Goal: Find specific page/section: Find specific page/section

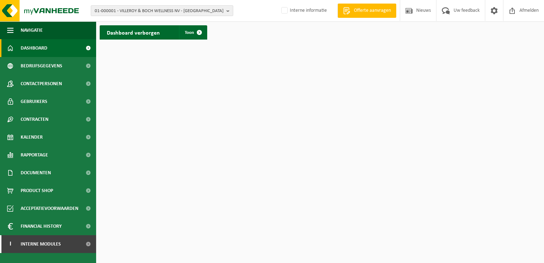
click at [144, 12] on span "01-000001 - VILLEROY & BOCH WELLNESS NV - [GEOGRAPHIC_DATA]" at bounding box center [159, 11] width 129 height 11
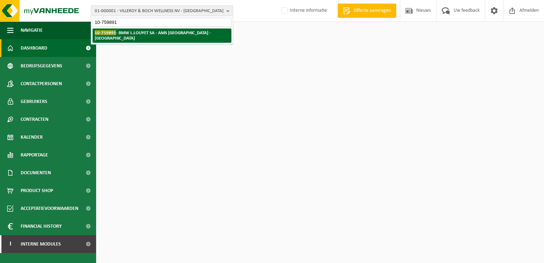
type input "10-759891"
click at [157, 35] on strong "10-759891 - BMW L.LOUYET SA - AMS [GEOGRAPHIC_DATA] - [GEOGRAPHIC_DATA]" at bounding box center [153, 35] width 116 height 11
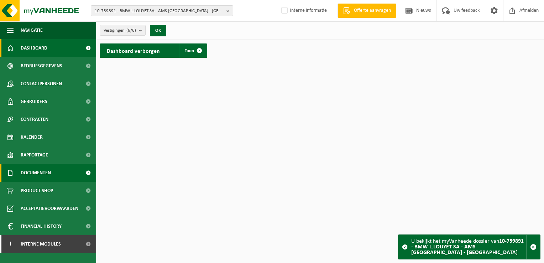
click at [88, 172] on span at bounding box center [88, 173] width 16 height 18
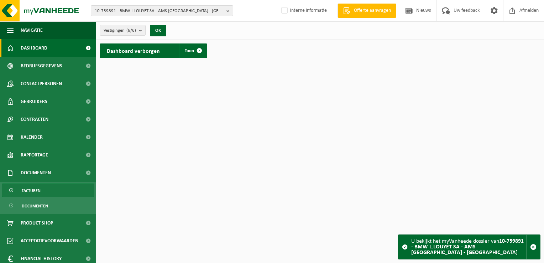
click at [36, 192] on span "Facturen" at bounding box center [31, 191] width 19 height 14
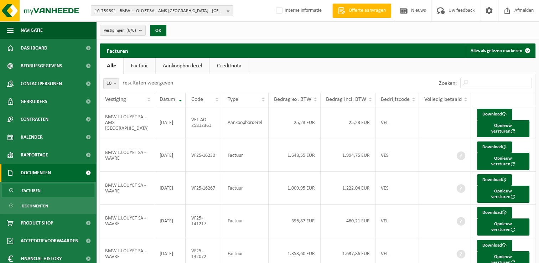
click at [145, 66] on link "Factuur" at bounding box center [140, 66] width 32 height 16
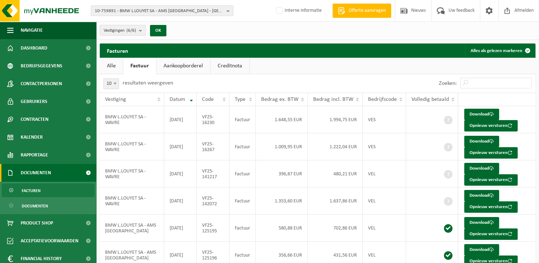
click at [196, 64] on link "Aankoopborderel" at bounding box center [183, 66] width 54 height 16
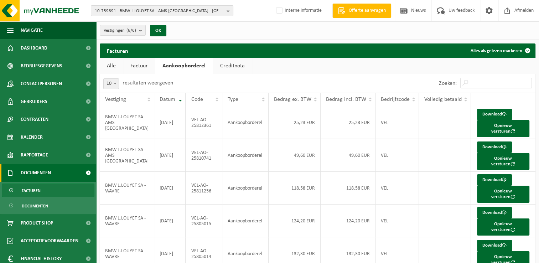
click at [142, 66] on link "Factuur" at bounding box center [139, 66] width 32 height 16
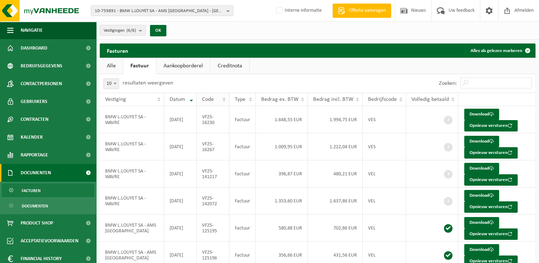
click at [224, 98] on th "Code" at bounding box center [213, 100] width 33 height 14
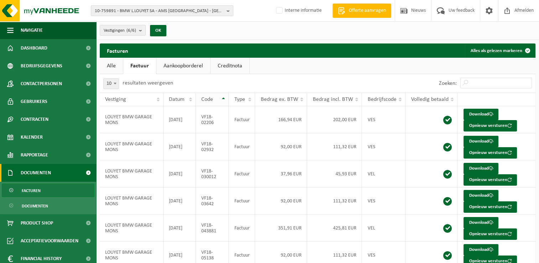
click at [225, 99] on th "Code" at bounding box center [212, 100] width 33 height 14
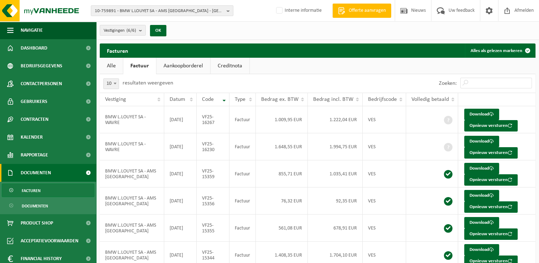
click at [83, 173] on span at bounding box center [88, 173] width 16 height 18
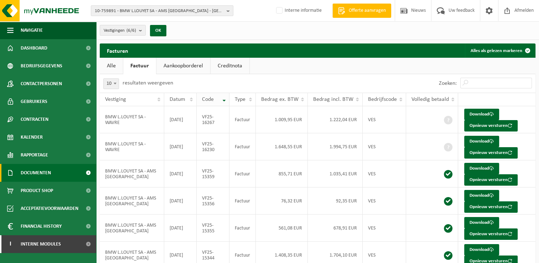
click at [223, 99] on th "Code" at bounding box center [213, 100] width 33 height 14
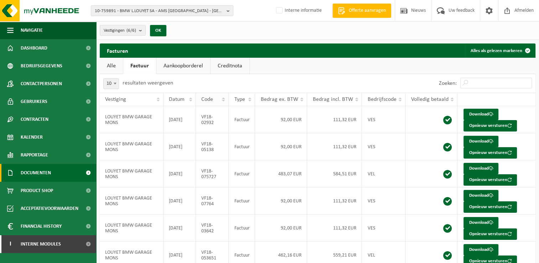
click at [223, 99] on th "Code" at bounding box center [212, 100] width 33 height 14
click at [226, 98] on th "Code" at bounding box center [212, 100] width 33 height 14
